Goal: Task Accomplishment & Management: Manage account settings

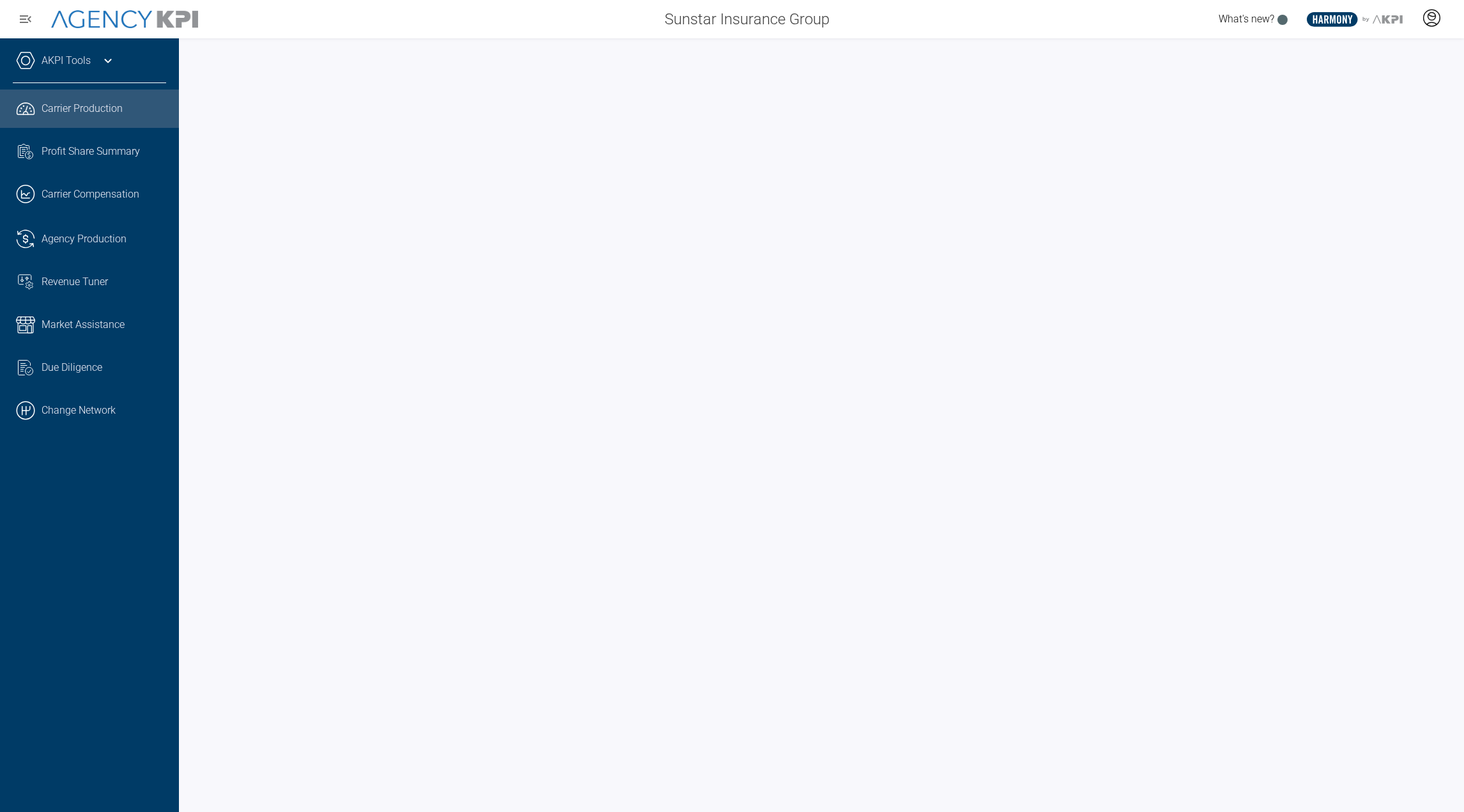
click at [1428, 30] on div at bounding box center [1431, 20] width 32 height 30
click at [1427, 19] on icon at bounding box center [1431, 17] width 19 height 19
click at [1430, 18] on icon at bounding box center [1431, 17] width 19 height 19
click at [1379, 90] on li "Log Out" at bounding box center [1381, 89] width 137 height 27
